Goal: Find specific page/section: Find specific page/section

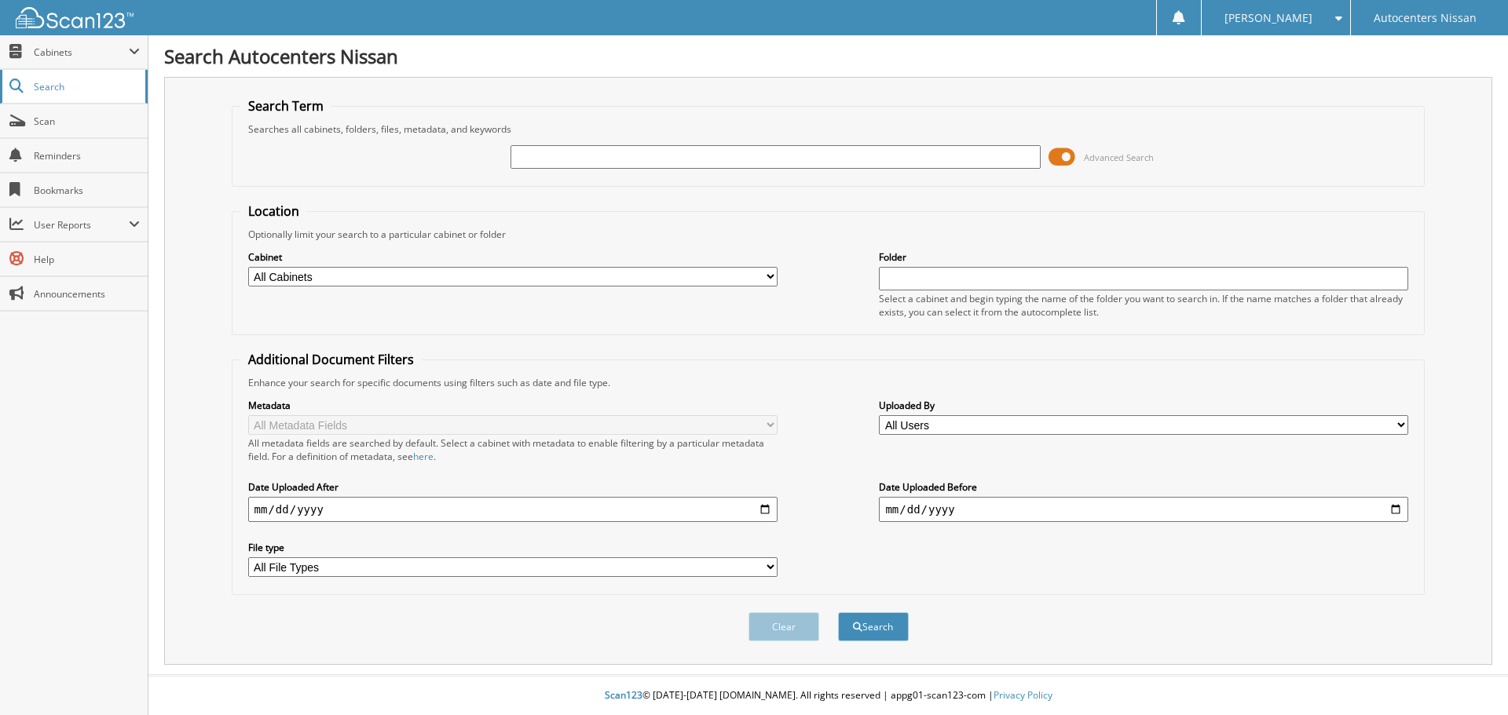
click at [41, 82] on span "Search" at bounding box center [86, 86] width 104 height 13
click at [42, 54] on span "Cabinets" at bounding box center [81, 52] width 95 height 13
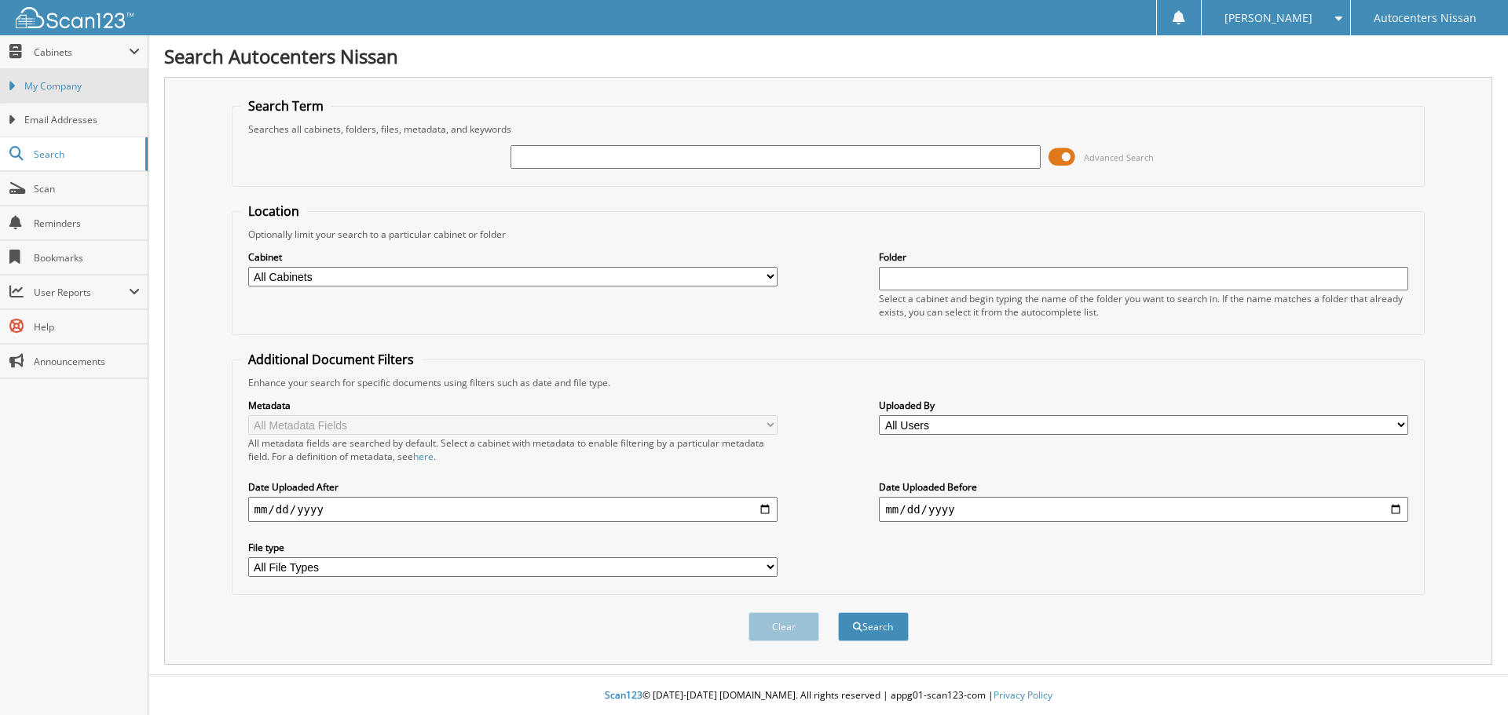
click at [40, 82] on span "My Company" at bounding box center [81, 86] width 115 height 14
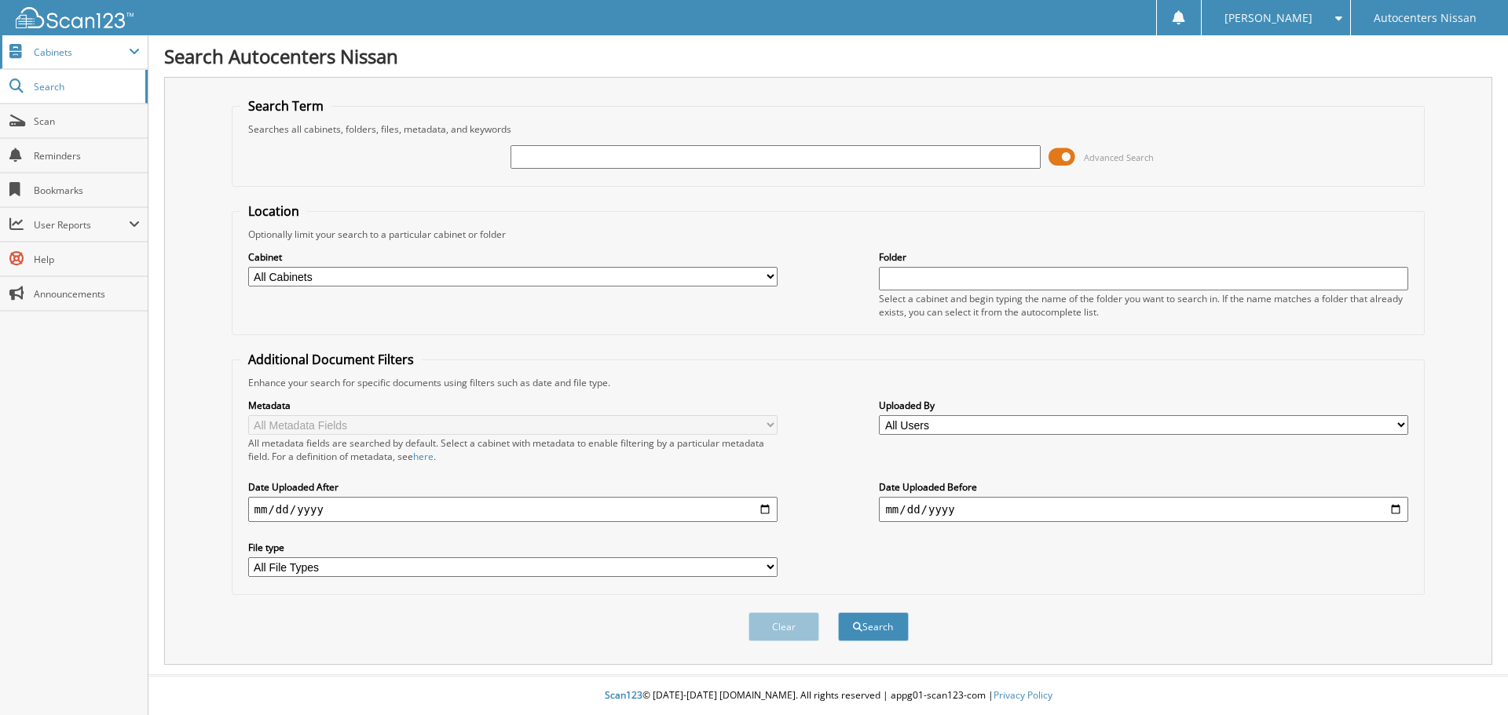
click at [54, 57] on span "Cabinets" at bounding box center [81, 52] width 95 height 13
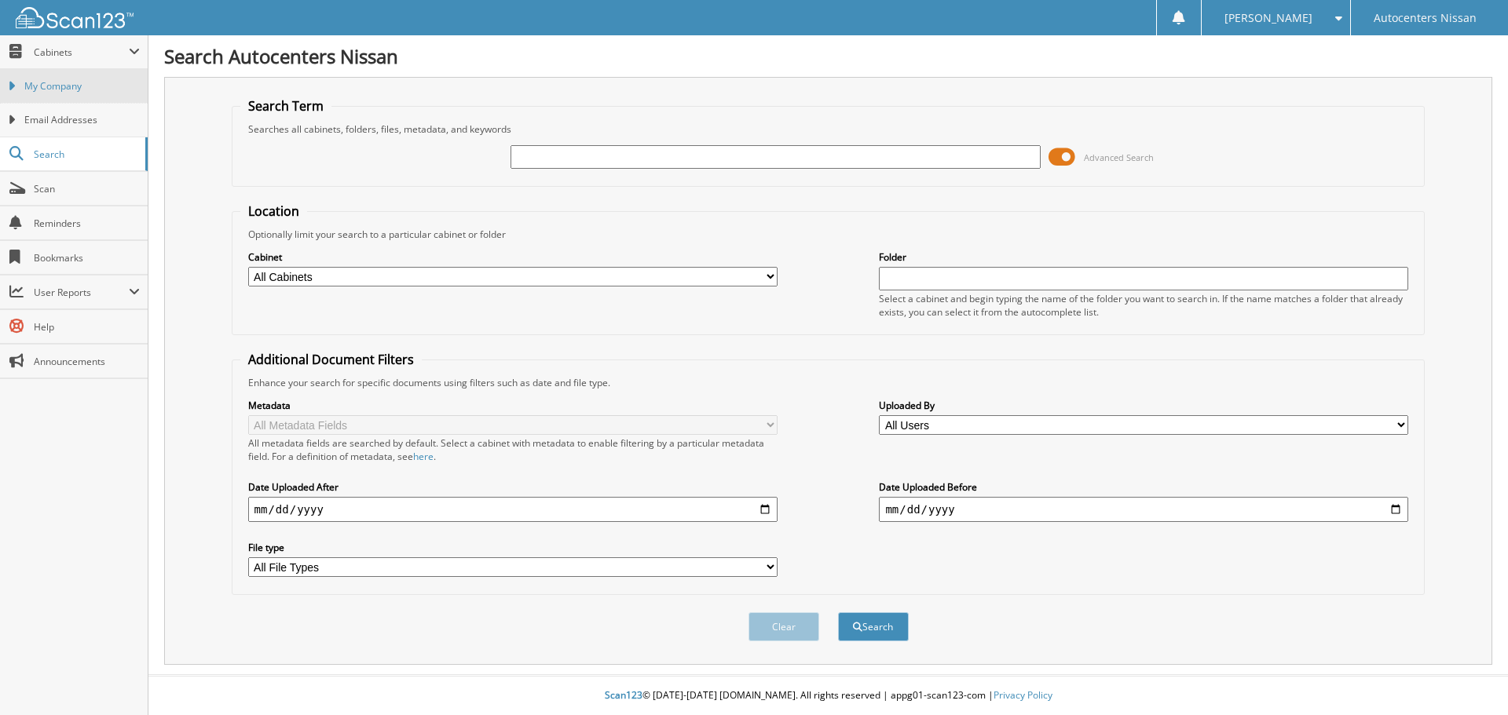
click at [81, 84] on span "My Company" at bounding box center [81, 86] width 115 height 14
